Goal: Obtain resource: Download file/media

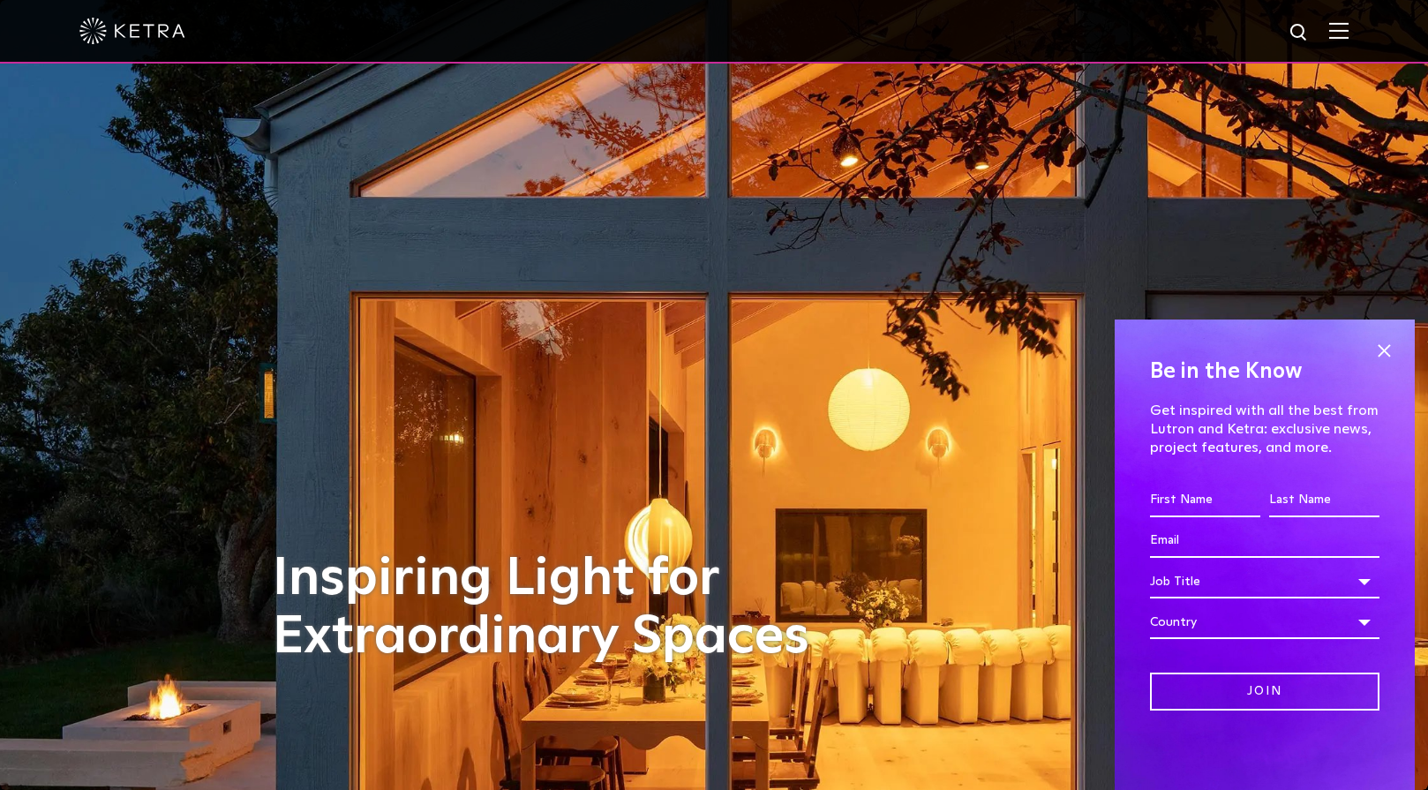
click at [1341, 37] on img at bounding box center [1338, 30] width 19 height 17
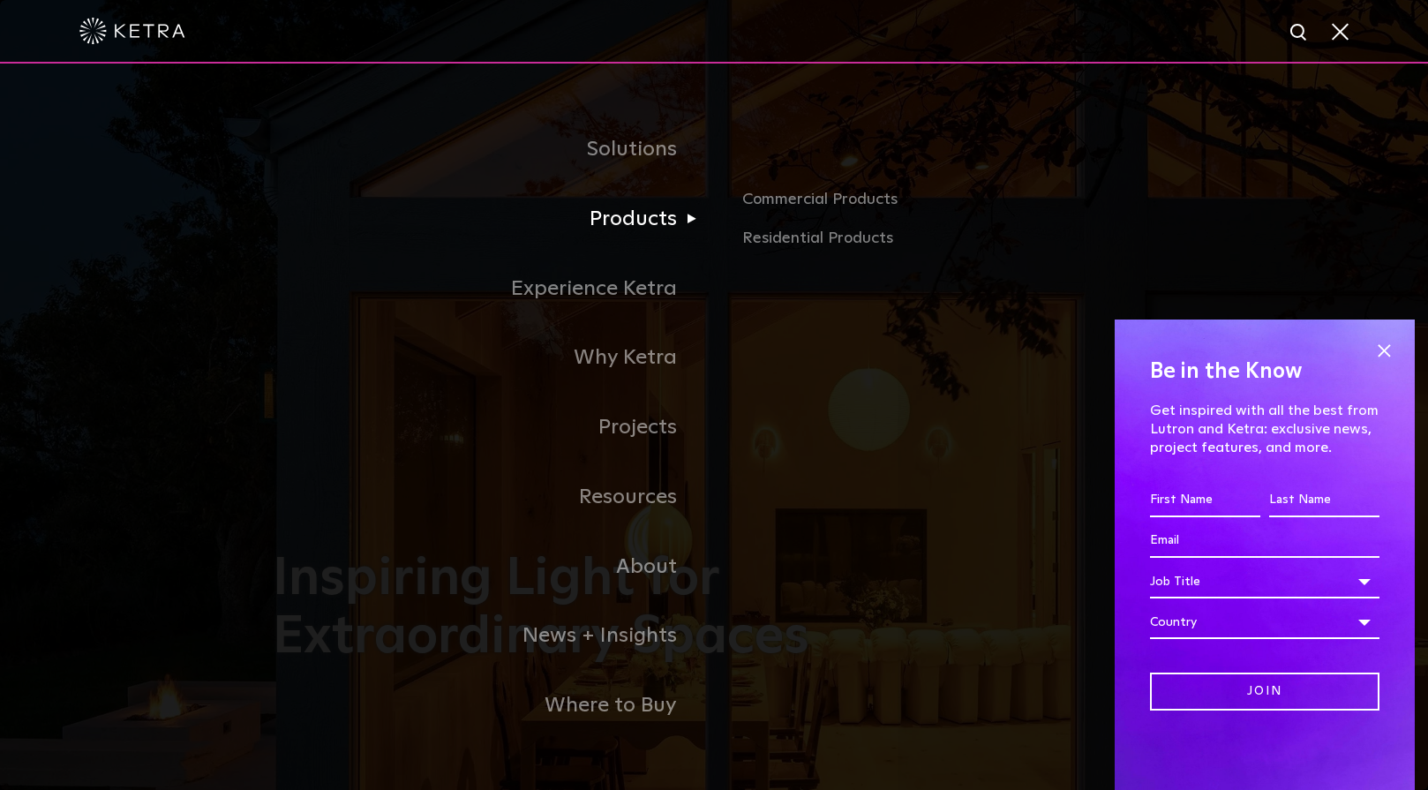
click at [663, 210] on link "Products" at bounding box center [493, 219] width 441 height 70
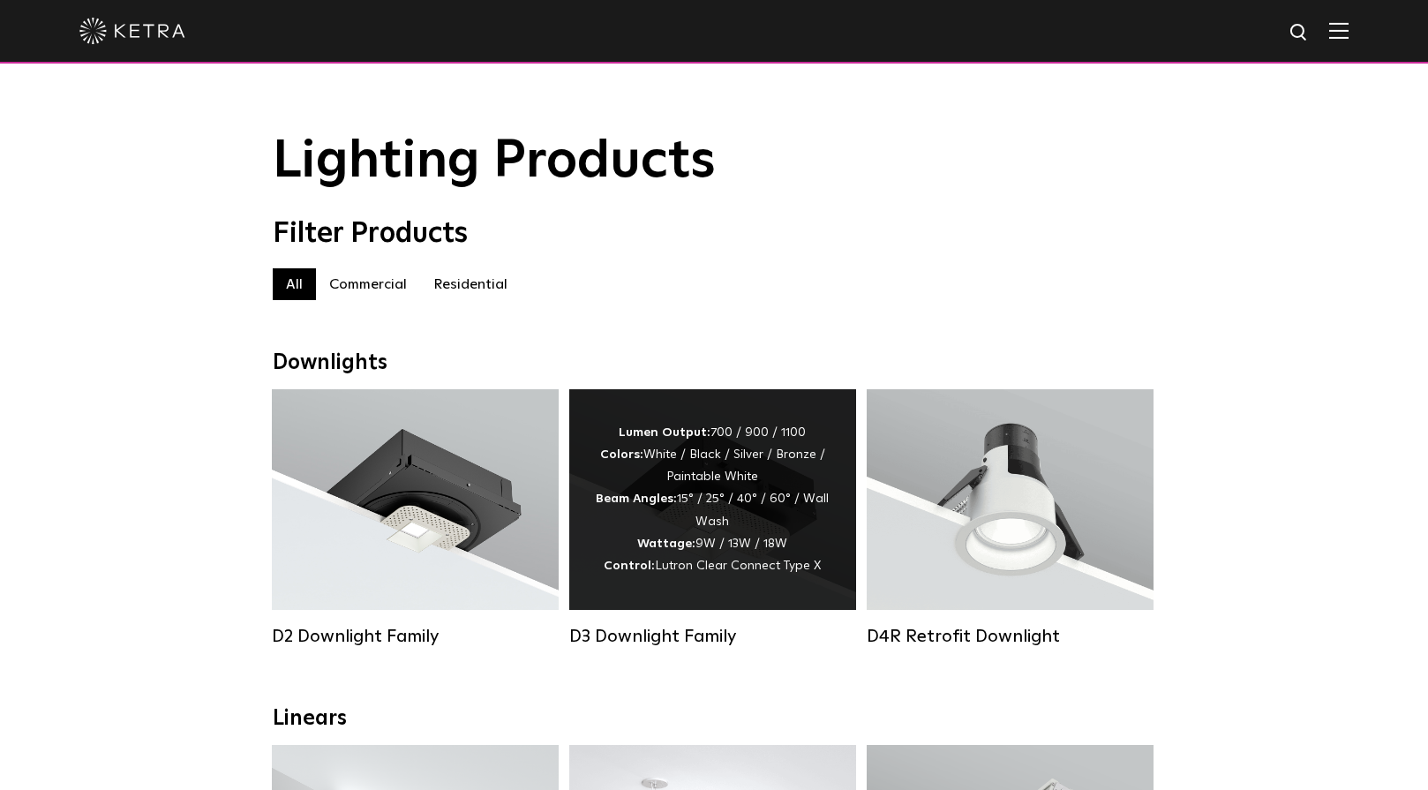
click at [649, 523] on div "Lumen Output: 700 / 900 / 1100 Colors: White / Black / Silver / Bronze / Painta…" at bounding box center [713, 499] width 234 height 155
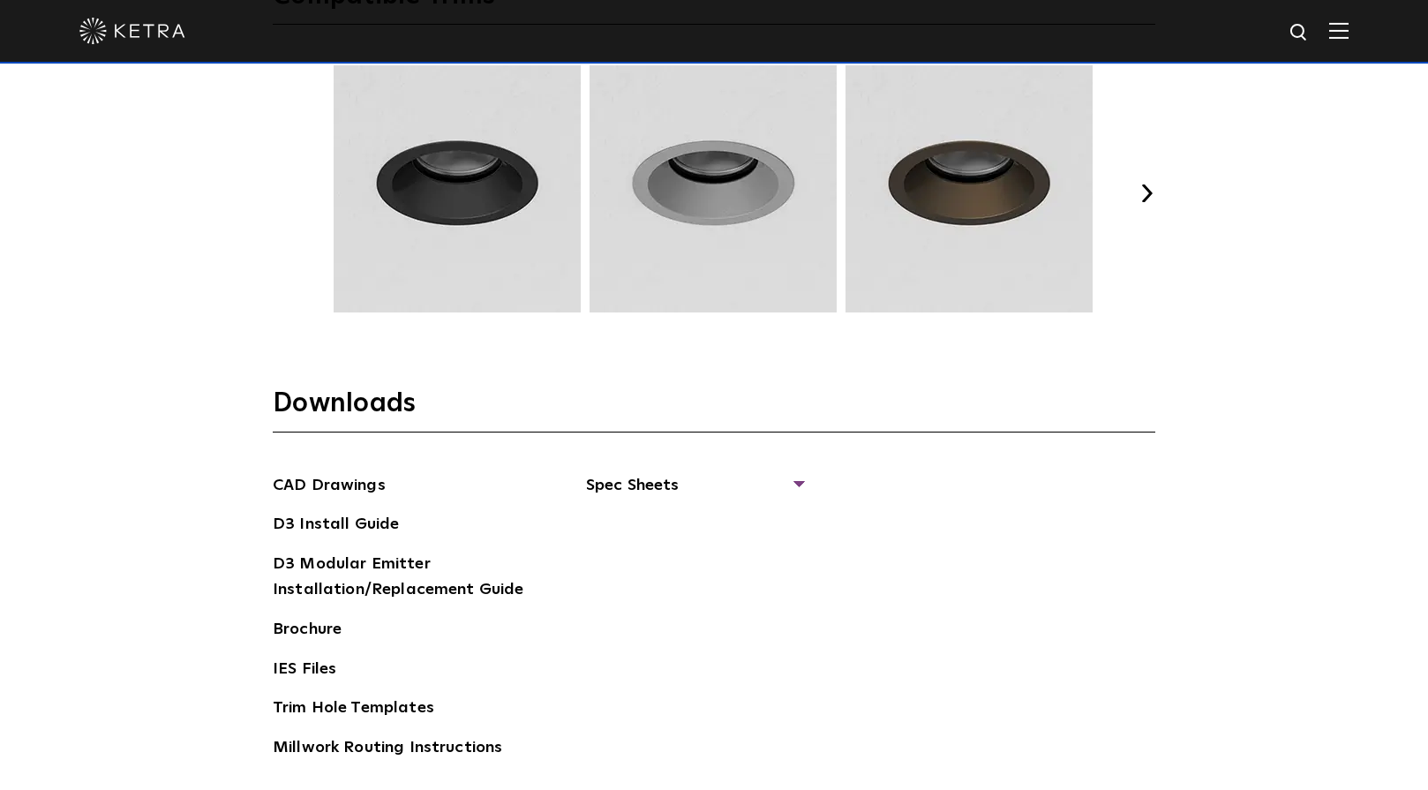
scroll to position [2547, 0]
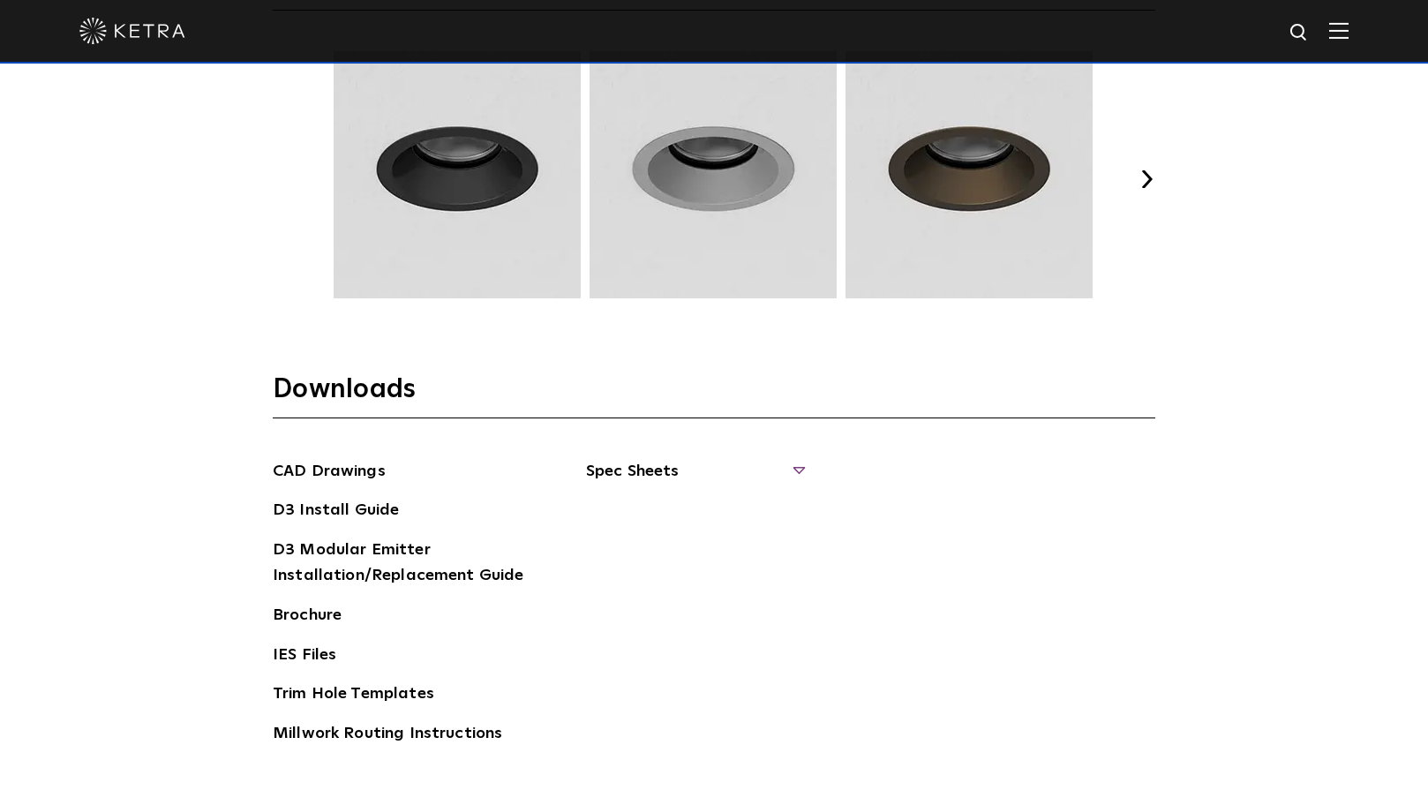
click at [665, 471] on span "Spec Sheets" at bounding box center [694, 478] width 216 height 39
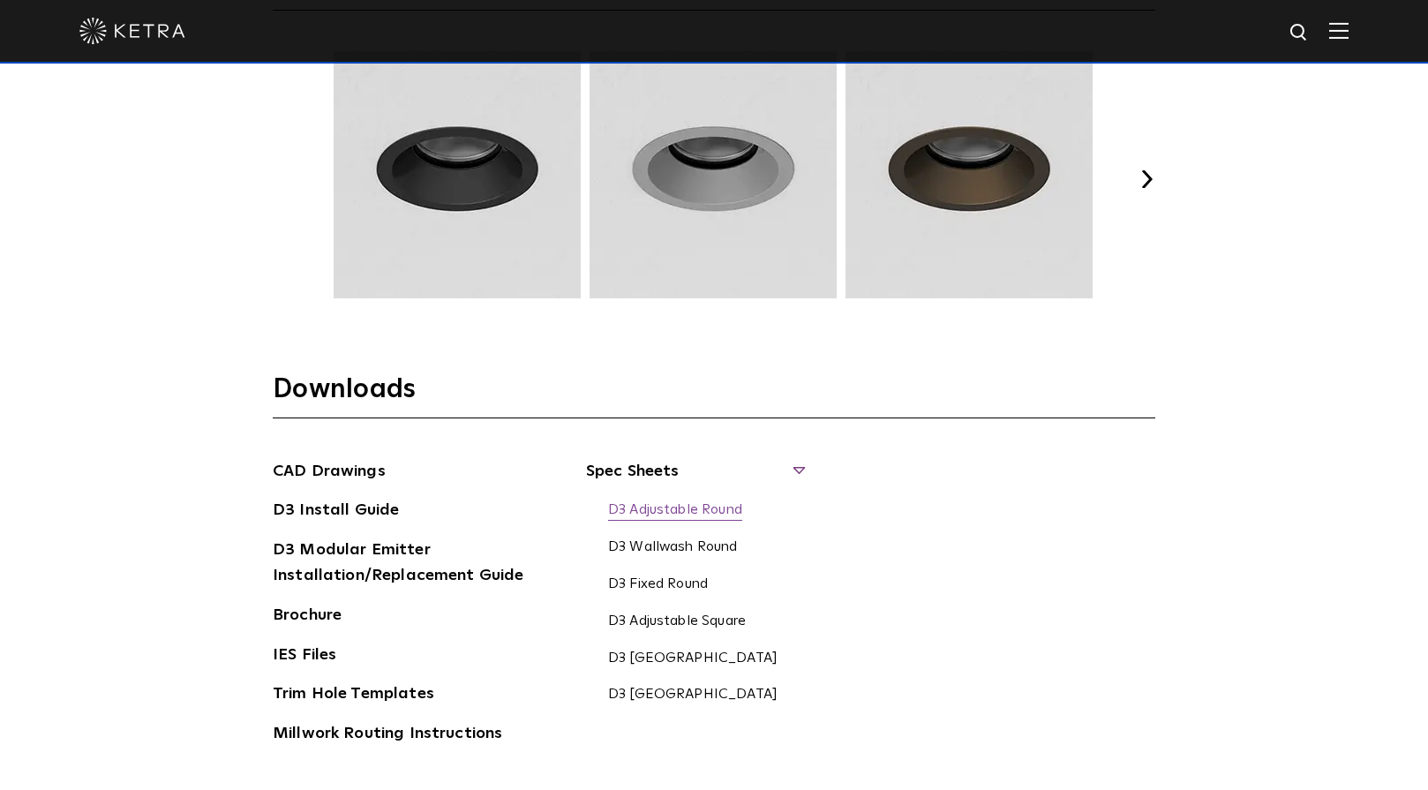
click at [670, 508] on link "D3 Adjustable Round" at bounding box center [675, 510] width 134 height 19
